Goal: Find specific page/section: Find specific page/section

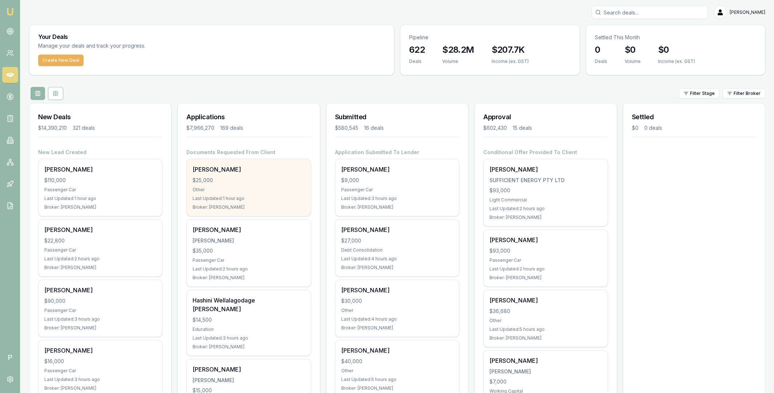
click at [263, 185] on div "Toni Bugeja $25,000 Other Last Updated: 1 hour ago Broker: Brad Hearns" at bounding box center [249, 187] width 124 height 57
click at [222, 188] on div "Other" at bounding box center [249, 190] width 112 height 6
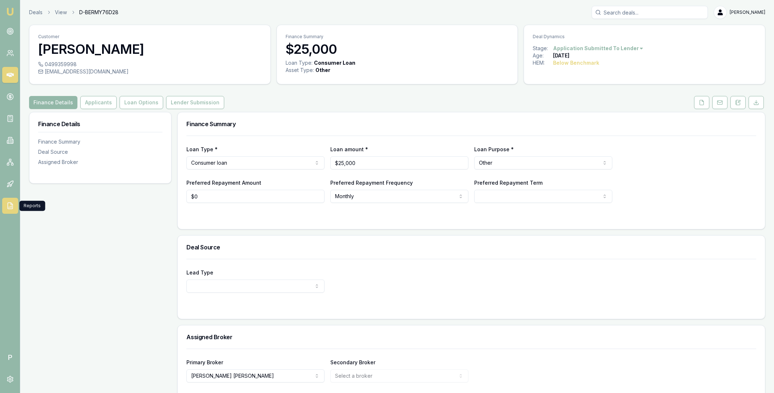
click at [9, 205] on icon at bounding box center [10, 205] width 7 height 7
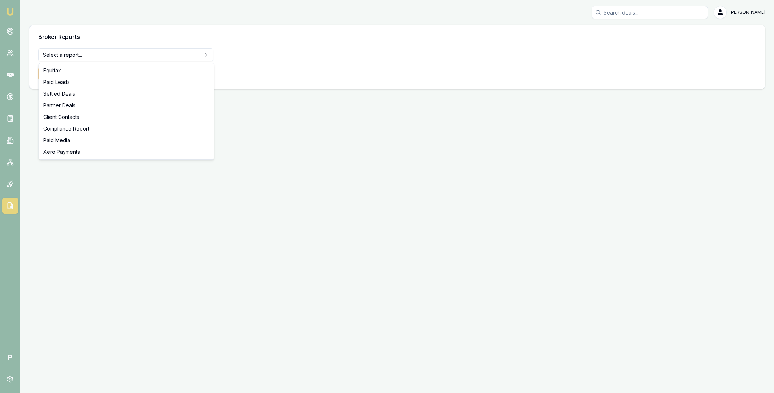
click at [109, 53] on html "Emu Broker P [PERSON_NAME] Toggle Menu Broker Reports Select a report... Equifa…" at bounding box center [387, 196] width 774 height 393
select select "compliance"
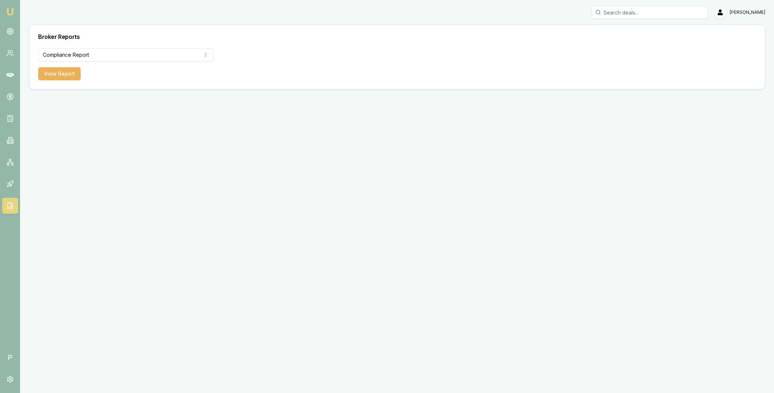
click at [59, 66] on form "Compliance Report Equifax Paid Leads Settled Deals Partner Deals Client Contact…" at bounding box center [125, 64] width 175 height 32
click at [63, 80] on button "View Report" at bounding box center [59, 73] width 43 height 13
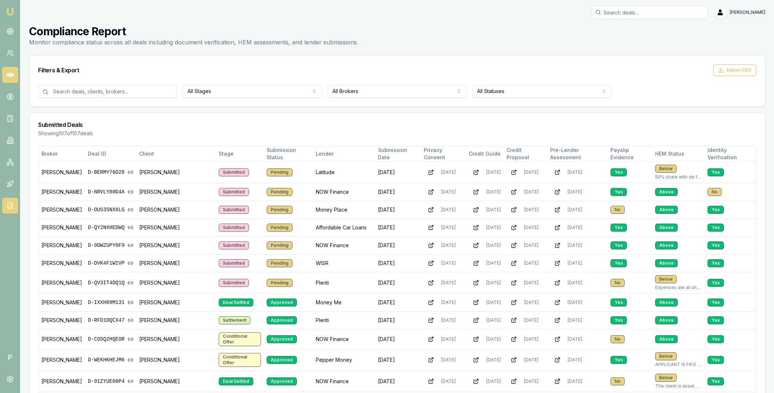
click at [11, 73] on icon at bounding box center [10, 75] width 7 height 4
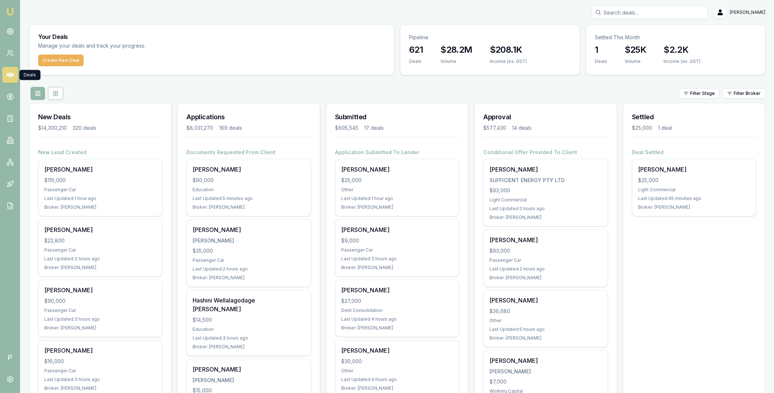
click at [645, 12] on input "Search deals" at bounding box center [650, 12] width 116 height 13
click at [666, 9] on input "0413668" at bounding box center [650, 12] width 116 height 13
paste input "870"
type input "0413668870"
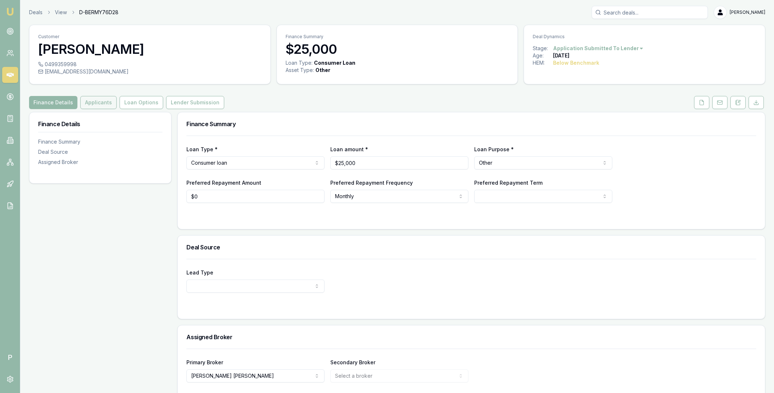
click at [103, 103] on button "Applicants" at bounding box center [98, 102] width 36 height 13
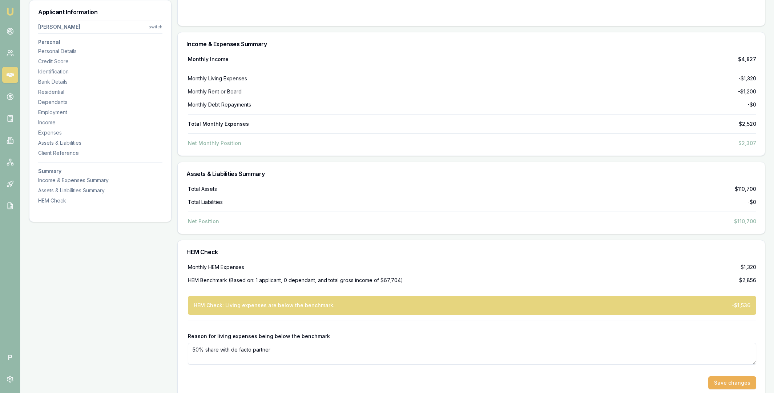
scroll to position [2233, 0]
